Goal: Transaction & Acquisition: Book appointment/travel/reservation

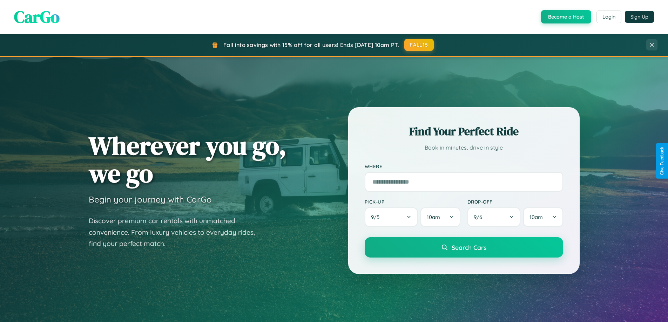
scroll to position [302, 0]
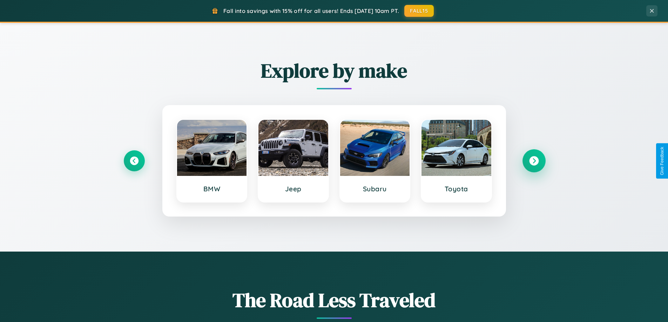
click at [534, 161] on icon at bounding box center [533, 160] width 9 height 9
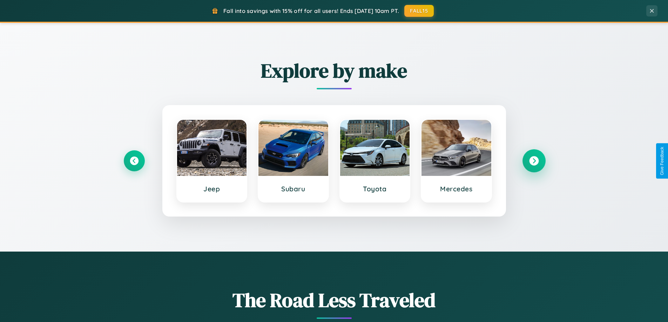
click at [534, 161] on icon at bounding box center [533, 160] width 9 height 9
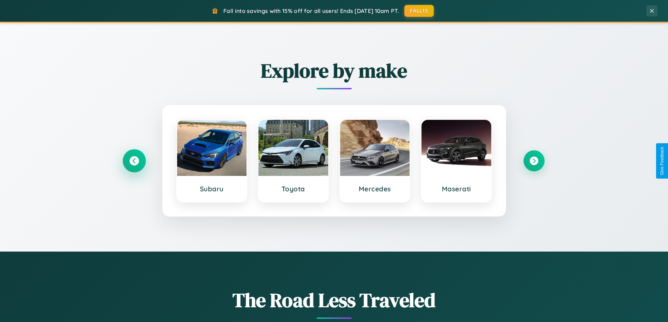
click at [134, 161] on icon at bounding box center [133, 160] width 9 height 9
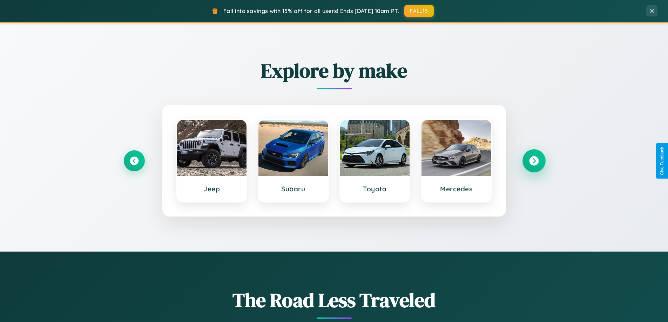
click at [534, 161] on icon at bounding box center [533, 160] width 9 height 9
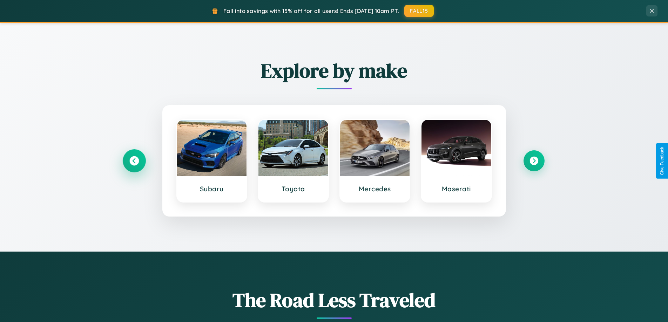
click at [134, 161] on icon at bounding box center [133, 160] width 9 height 9
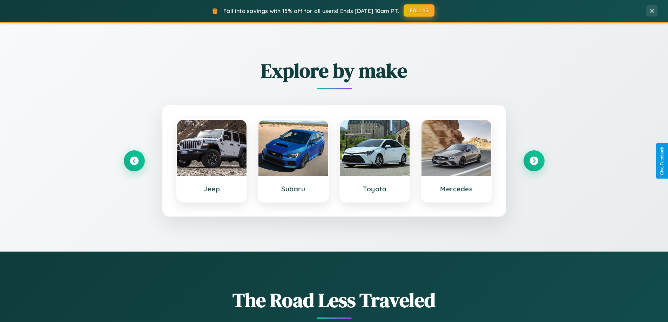
click at [419, 11] on button "FALL15" at bounding box center [419, 10] width 31 height 13
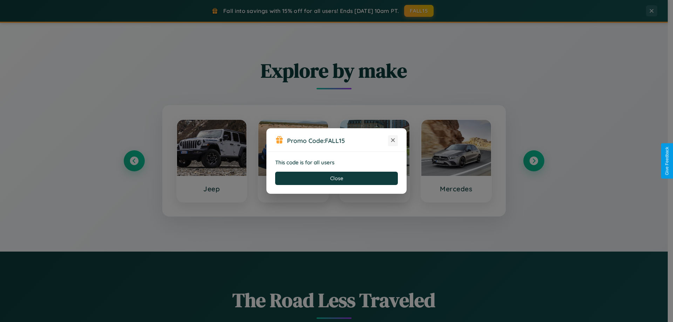
click at [393, 141] on icon at bounding box center [393, 140] width 7 height 7
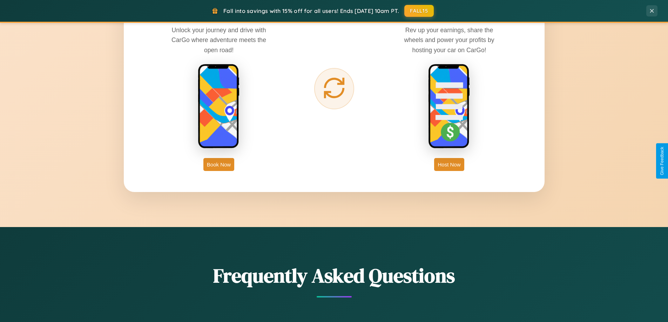
scroll to position [1127, 0]
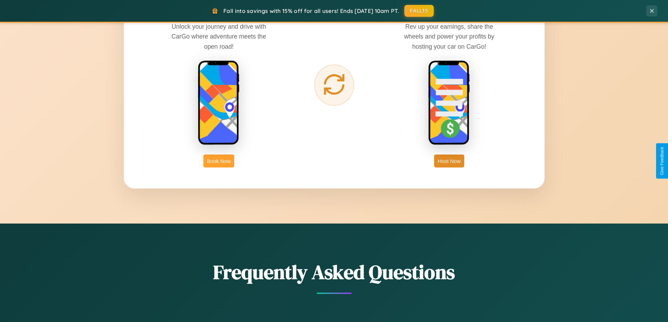
click at [219, 161] on button "Book Now" at bounding box center [218, 161] width 31 height 13
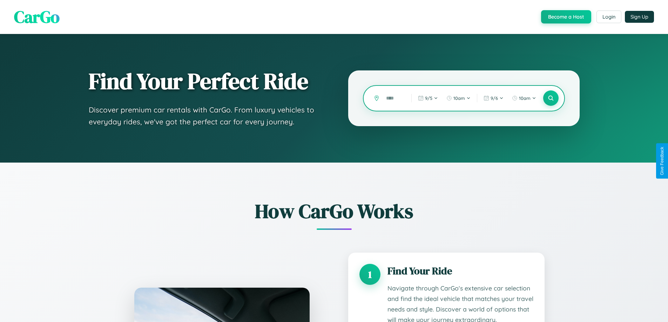
click at [394, 98] on input "text" at bounding box center [394, 98] width 22 height 12
type input "******"
click at [551, 98] on icon at bounding box center [551, 98] width 7 height 7
